Goal: Information Seeking & Learning: Learn about a topic

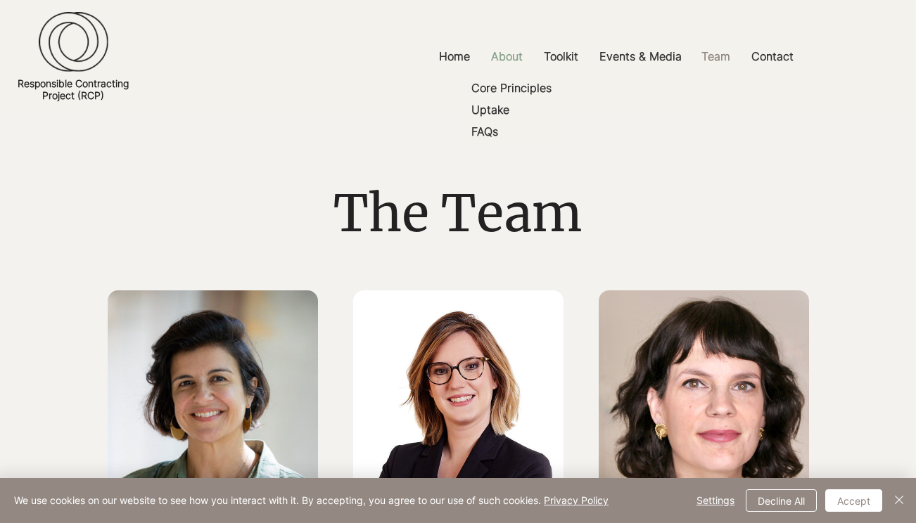
click at [498, 46] on p "About" at bounding box center [507, 57] width 46 height 32
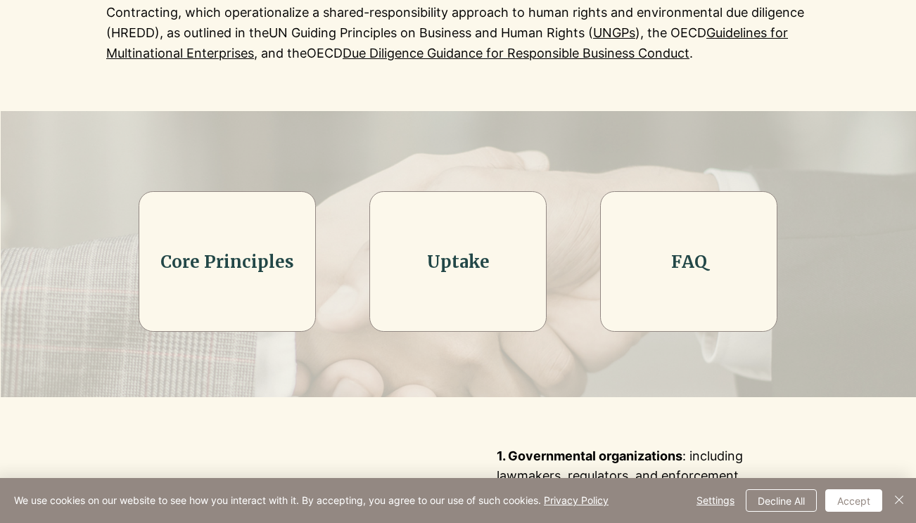
scroll to position [402, 0]
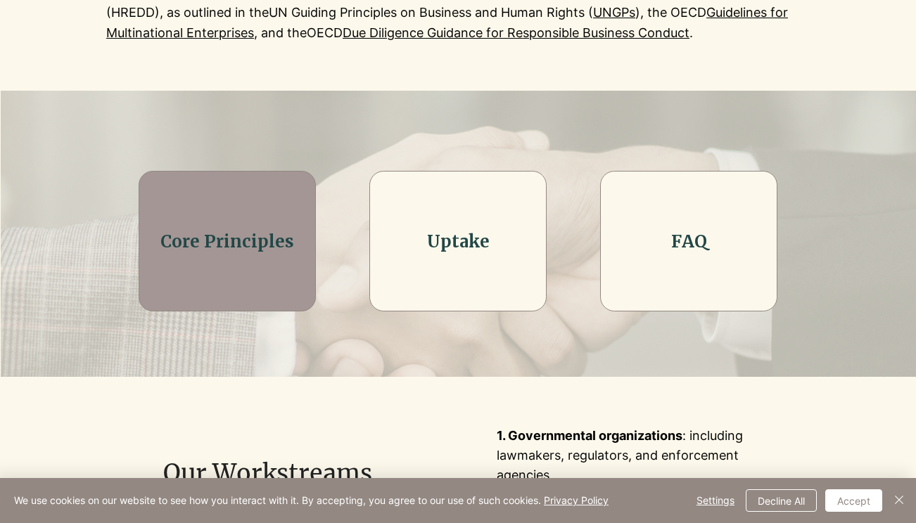
click at [302, 255] on div at bounding box center [227, 241] width 177 height 141
click at [255, 262] on div at bounding box center [227, 241] width 177 height 141
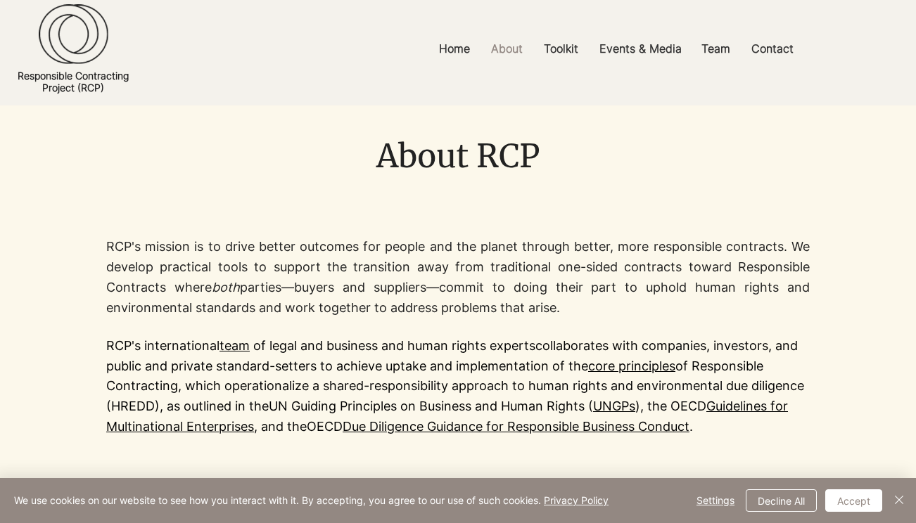
scroll to position [8, 0]
click at [53, 375] on div at bounding box center [458, 336] width 916 height 295
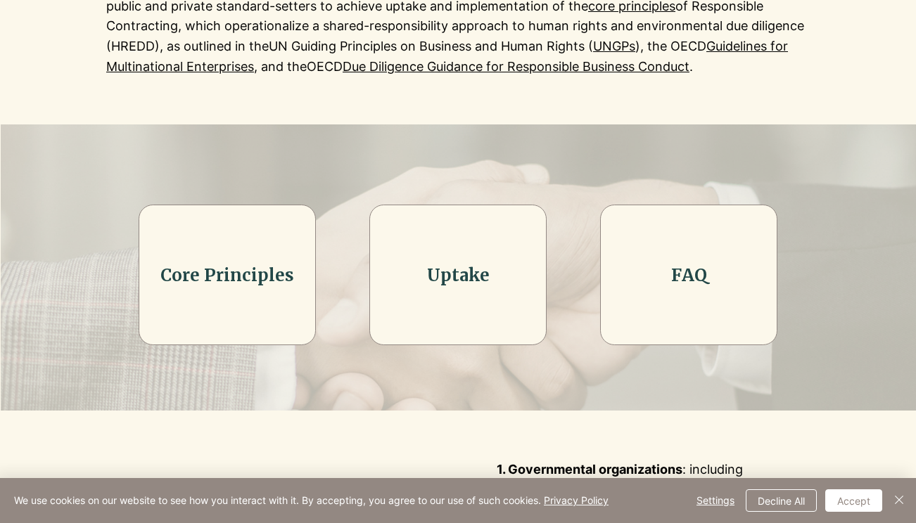
scroll to position [367, 0]
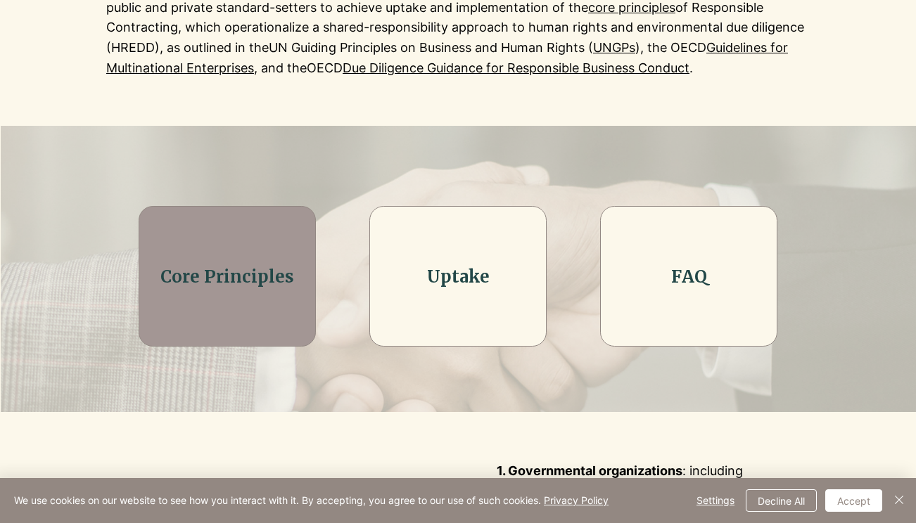
click at [156, 282] on h2 "Core Principles" at bounding box center [227, 277] width 142 height 24
click at [256, 262] on div at bounding box center [227, 276] width 177 height 141
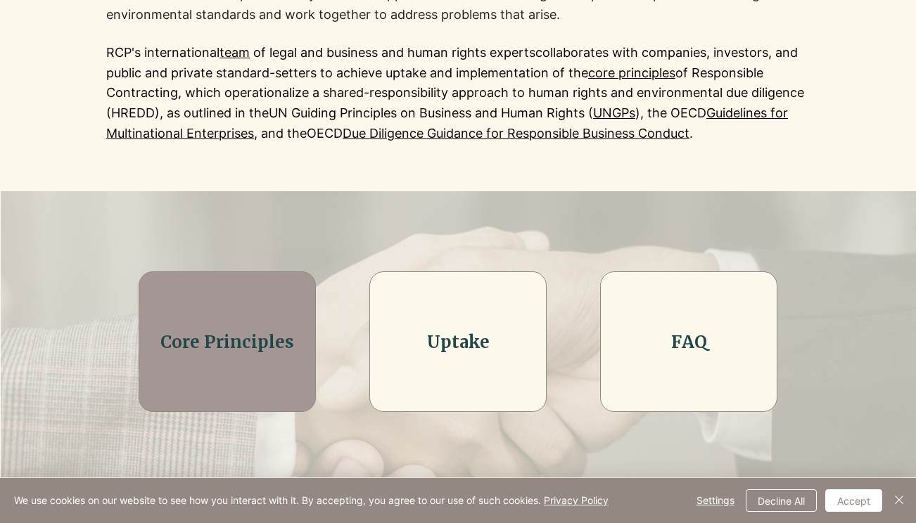
scroll to position [271, 0]
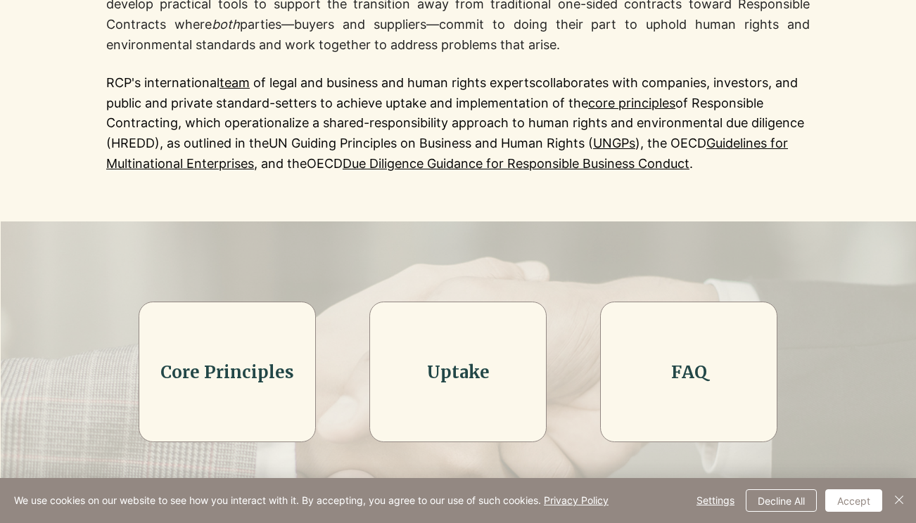
click at [622, 96] on link "core principles" at bounding box center [631, 103] width 87 height 15
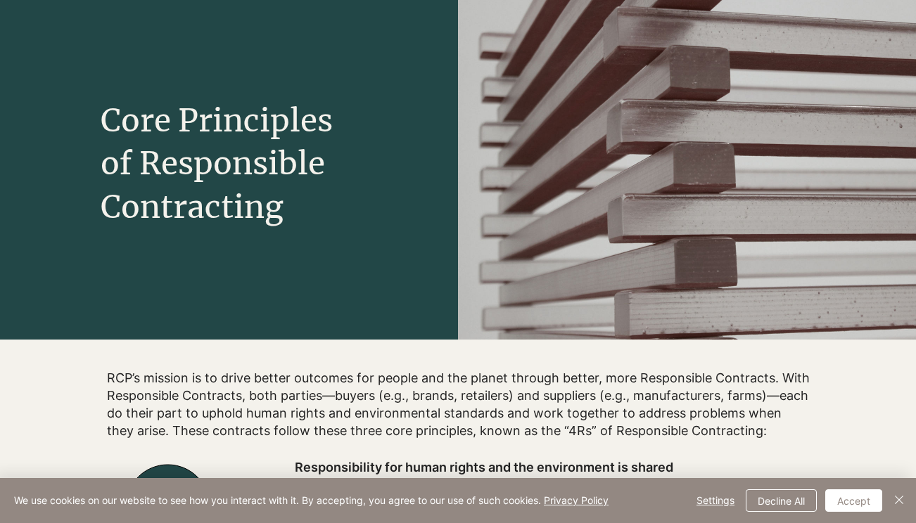
scroll to position [123, 0]
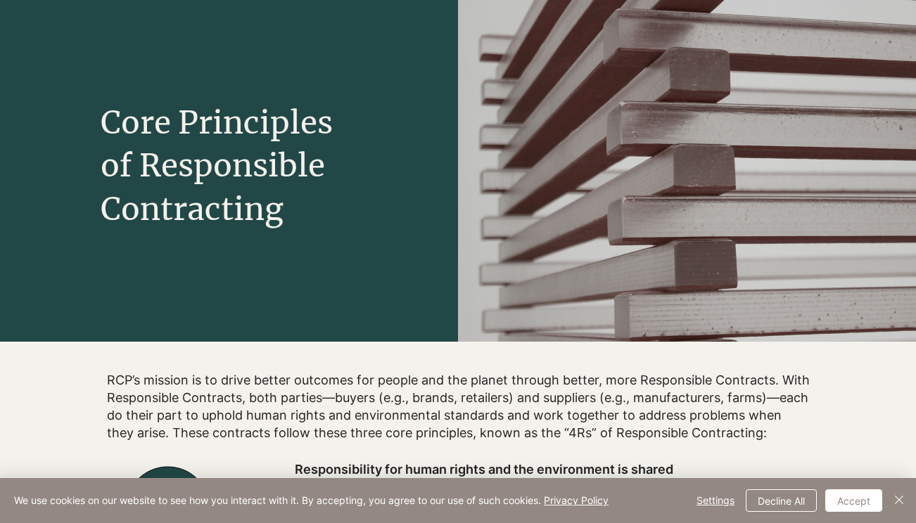
drag, startPoint x: 71, startPoint y: 438, endPoint x: 43, endPoint y: 407, distance: 41.8
click at [758, 495] on button "Decline All" at bounding box center [781, 501] width 71 height 23
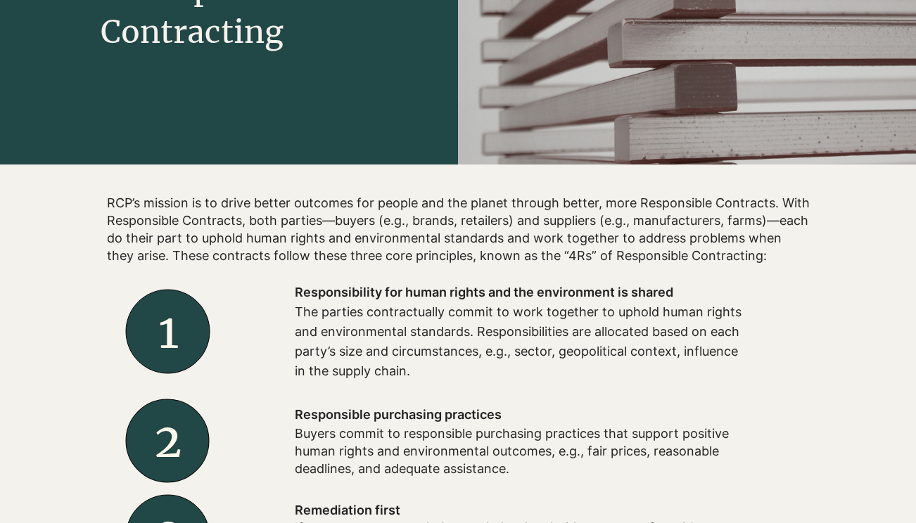
scroll to position [303, 0]
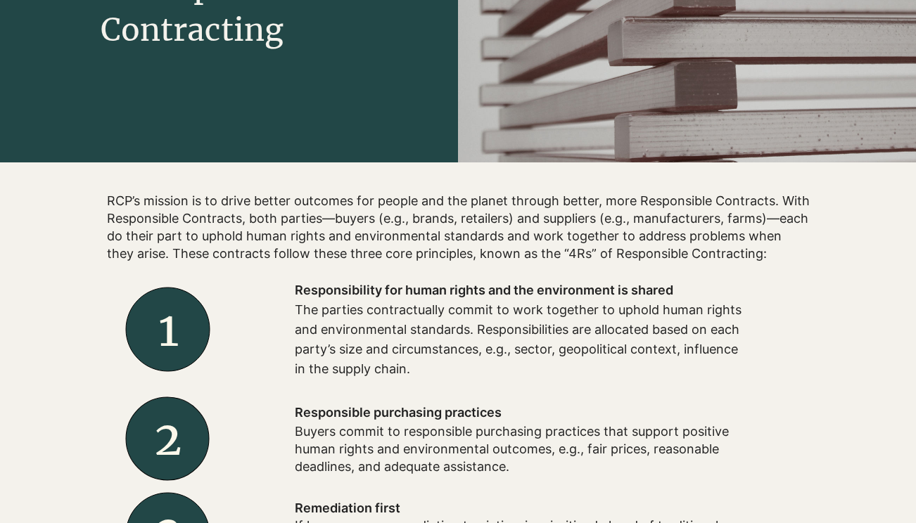
click at [53, 421] on div at bounding box center [458, 466] width 916 height 606
click at [62, 341] on div at bounding box center [458, 466] width 916 height 606
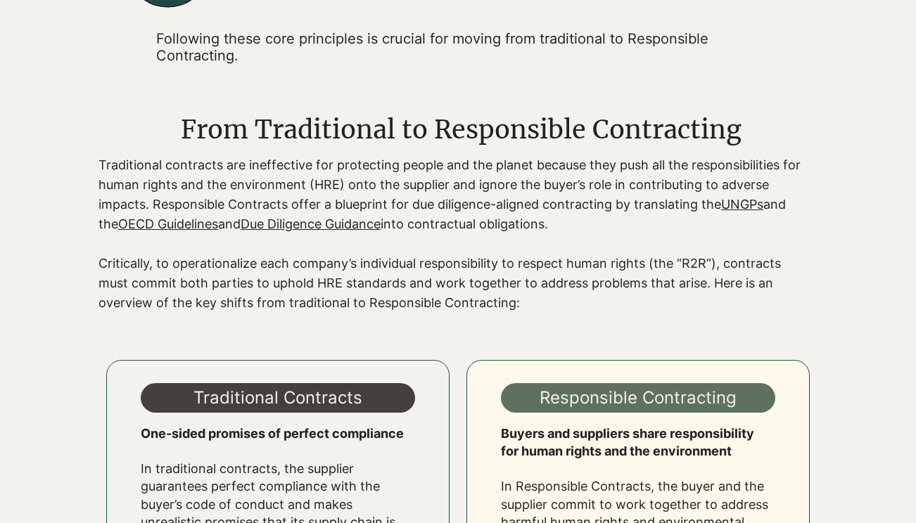
scroll to position [977, 0]
